Goal: Find specific fact: Find contact information

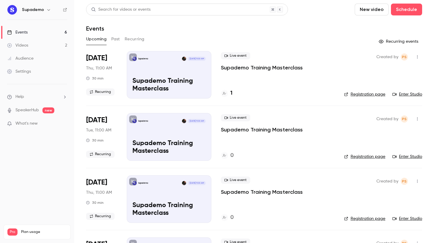
click at [231, 92] on h4 "1" at bounding box center [231, 93] width 2 height 8
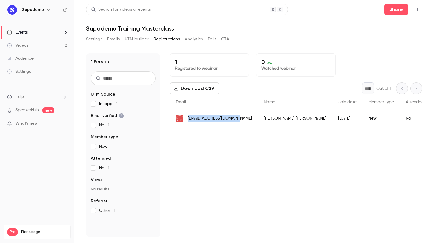
drag, startPoint x: 238, startPoint y: 118, endPoint x: 187, endPoint y: 120, distance: 51.3
click at [187, 120] on div "[EMAIL_ADDRESS][DOMAIN_NAME]" at bounding box center [214, 118] width 88 height 17
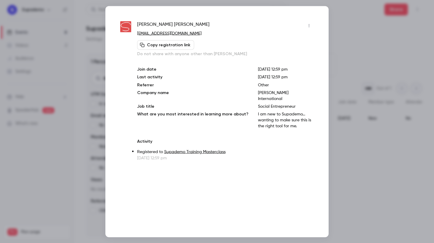
click at [348, 131] on div at bounding box center [217, 121] width 434 height 243
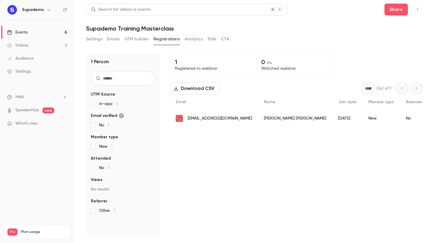
click at [278, 120] on div "[PERSON_NAME]" at bounding box center [295, 118] width 74 height 17
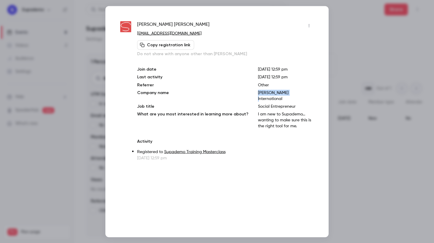
drag, startPoint x: 283, startPoint y: 93, endPoint x: 249, endPoint y: 93, distance: 34.1
click at [249, 93] on div "Join date [DATE] 12:59 pm Last activity [DATE] 12:59 pm Referrer Other Company …" at bounding box center [225, 97] width 177 height 63
copy p "[PERSON_NAME]"
click at [351, 15] on div at bounding box center [217, 121] width 434 height 243
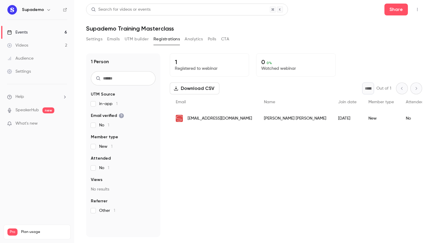
click at [238, 119] on div "[EMAIL_ADDRESS][DOMAIN_NAME]" at bounding box center [214, 118] width 88 height 17
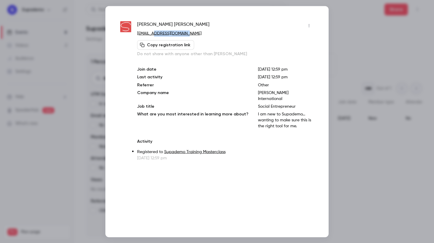
drag, startPoint x: 189, startPoint y: 33, endPoint x: 151, endPoint y: 32, distance: 38.6
click at [151, 32] on p "[EMAIL_ADDRESS][DOMAIN_NAME]" at bounding box center [225, 33] width 177 height 6
drag, startPoint x: 136, startPoint y: 33, endPoint x: 188, endPoint y: 36, distance: 52.3
click at [188, 36] on div "[PERSON_NAME] [EMAIL_ADDRESS][DOMAIN_NAME] Copy registration link Do not share …" at bounding box center [216, 91] width 193 height 140
copy link "[EMAIL_ADDRESS][DOMAIN_NAME]"
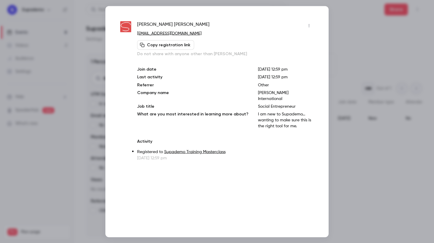
click at [329, 34] on div at bounding box center [217, 121] width 434 height 243
